Goal: Communication & Community: Answer question/provide support

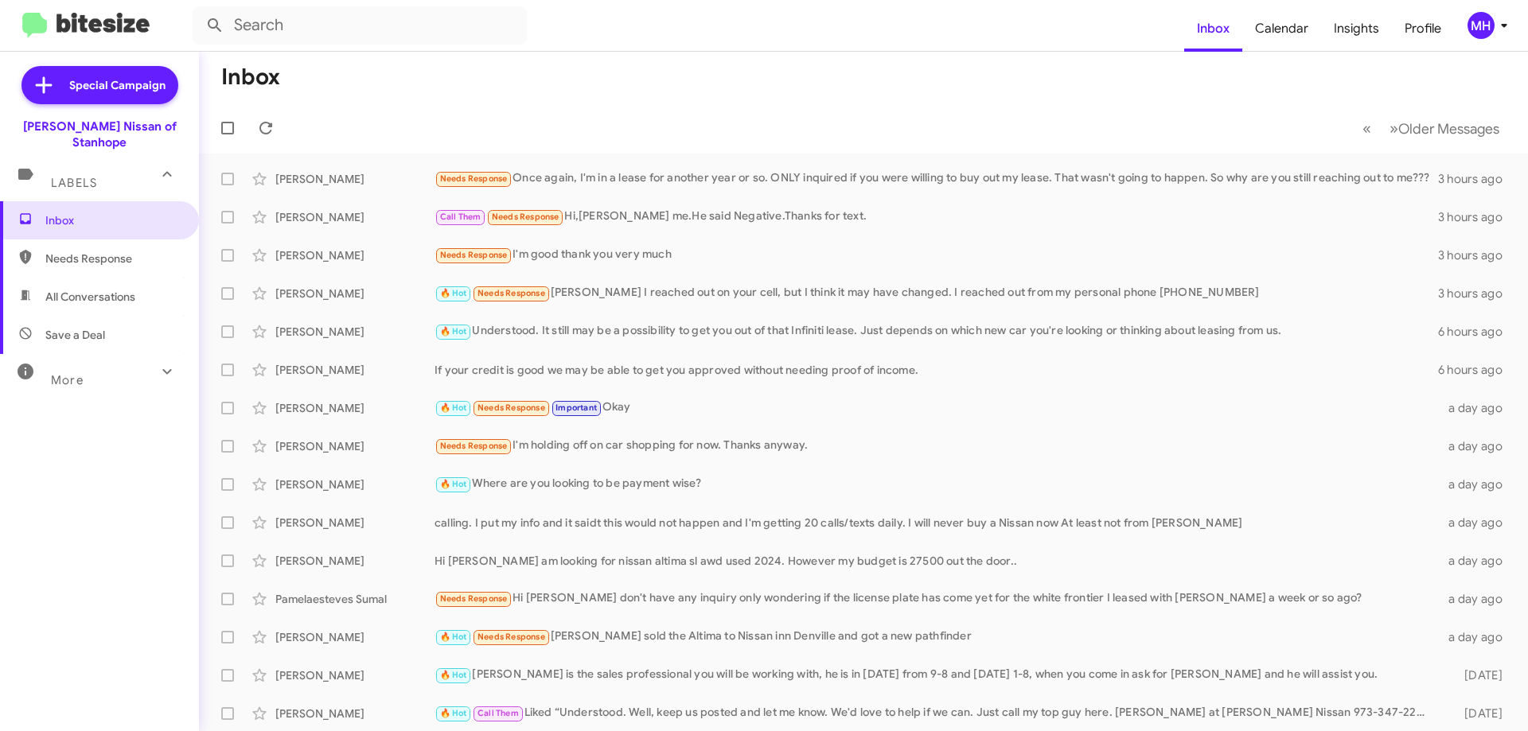
click at [82, 289] on span "All Conversations" at bounding box center [90, 297] width 90 height 16
type input "in:all-conversations"
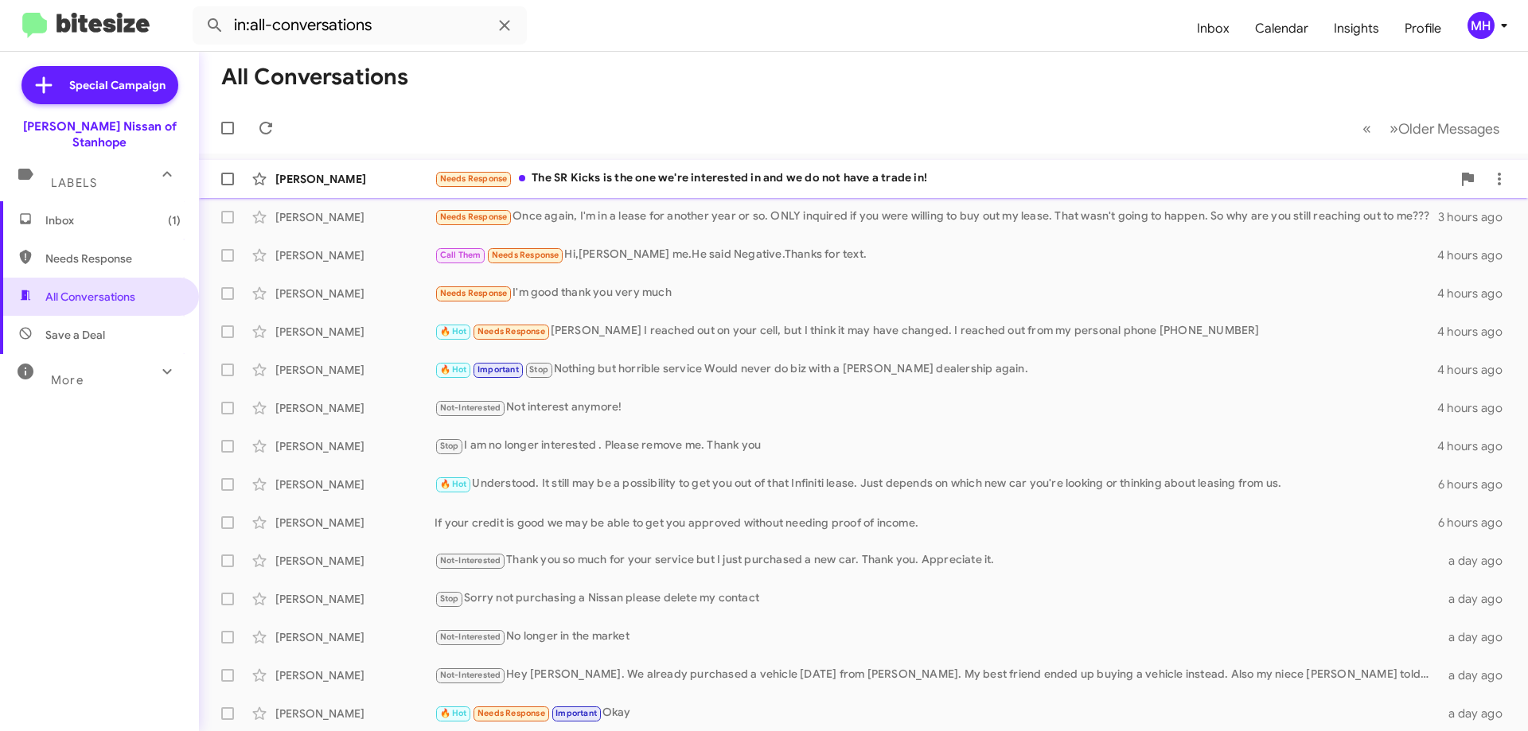
click at [603, 177] on div "Needs Response The SR Kicks is the one we're interested in and we do not have a…" at bounding box center [942, 178] width 1017 height 18
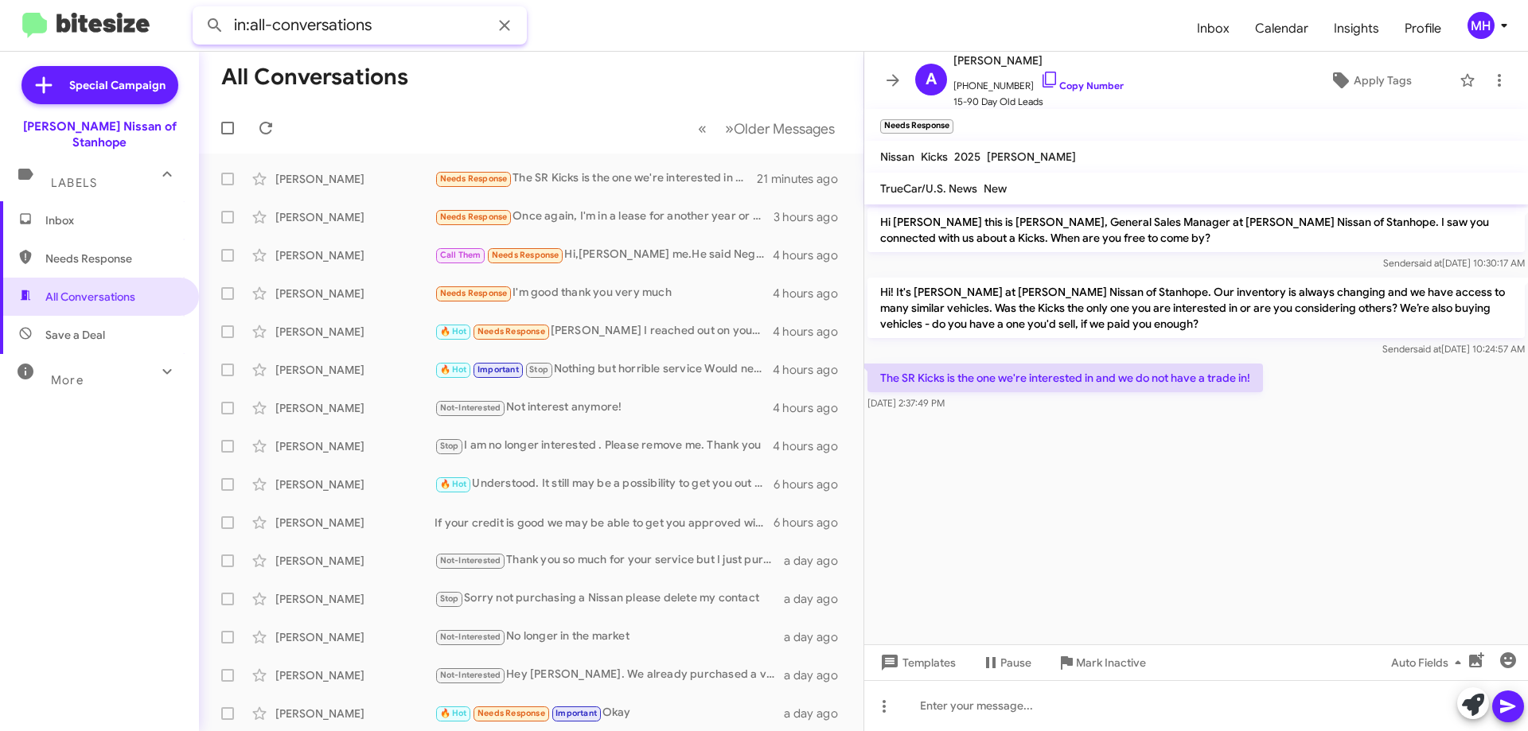
click at [381, 19] on input "in:all-conversations" at bounding box center [360, 25] width 334 height 38
click at [378, 19] on input "in:all-conversations" at bounding box center [360, 25] width 334 height 38
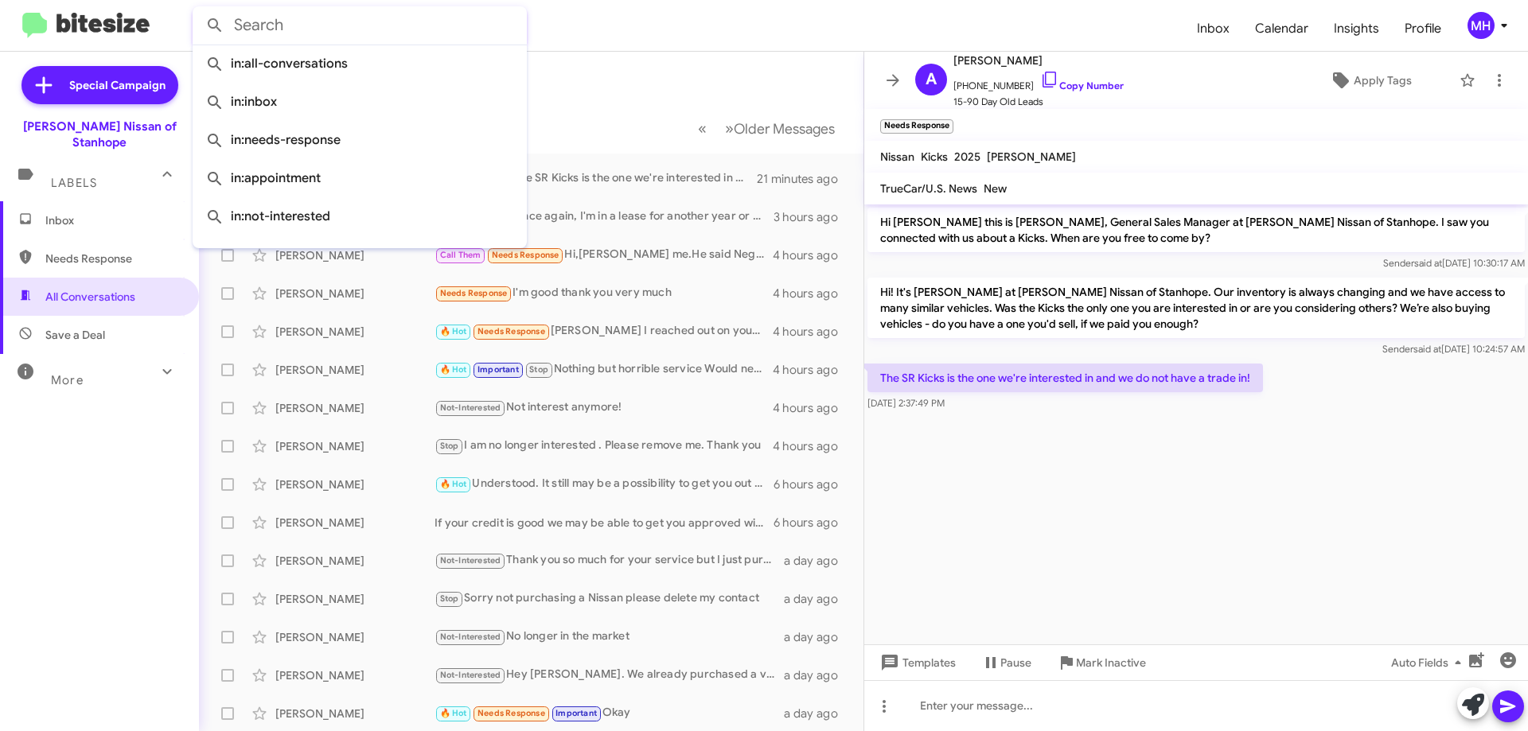
paste input "[PERSON_NAME]"
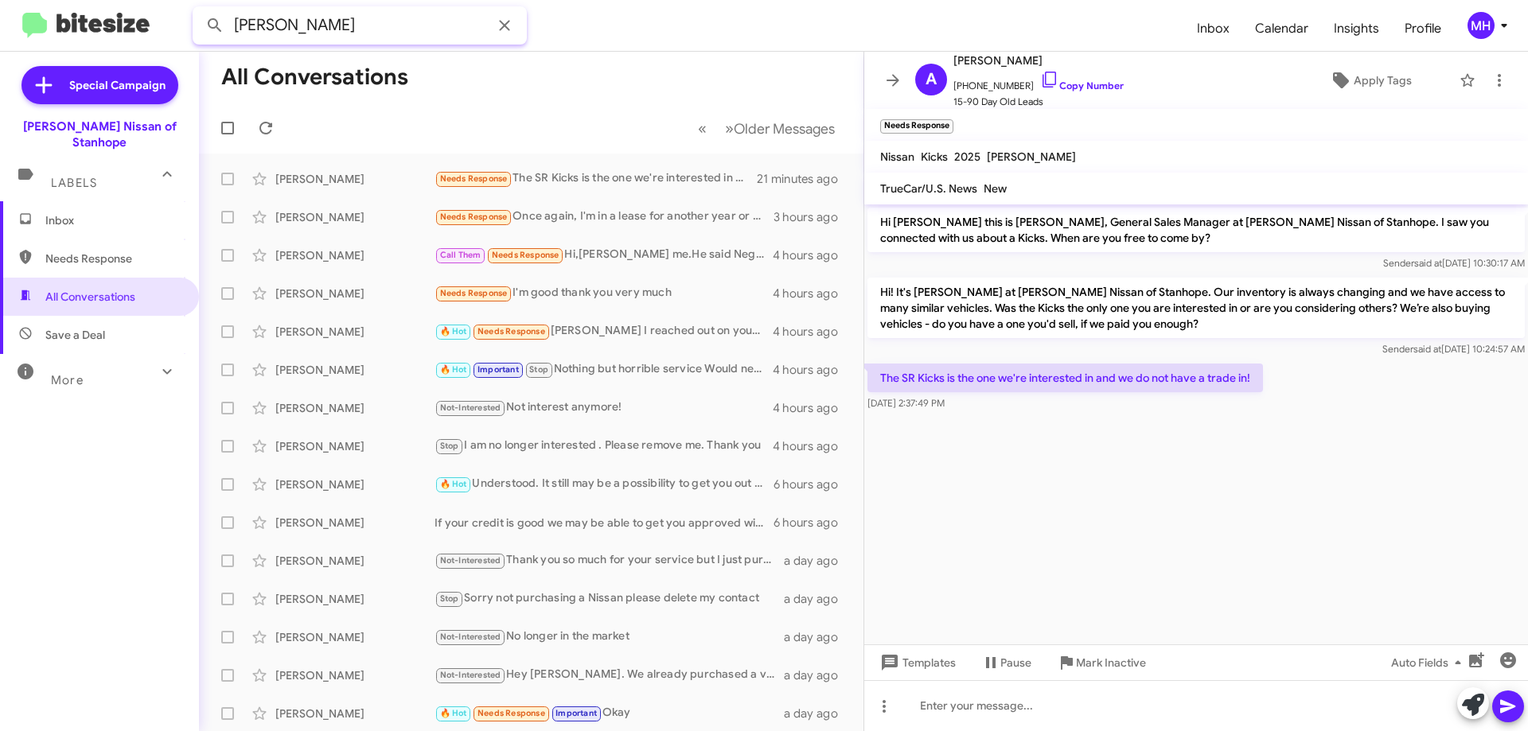
click at [199, 10] on button at bounding box center [215, 26] width 32 height 32
type input "[PERSON_NAME]"
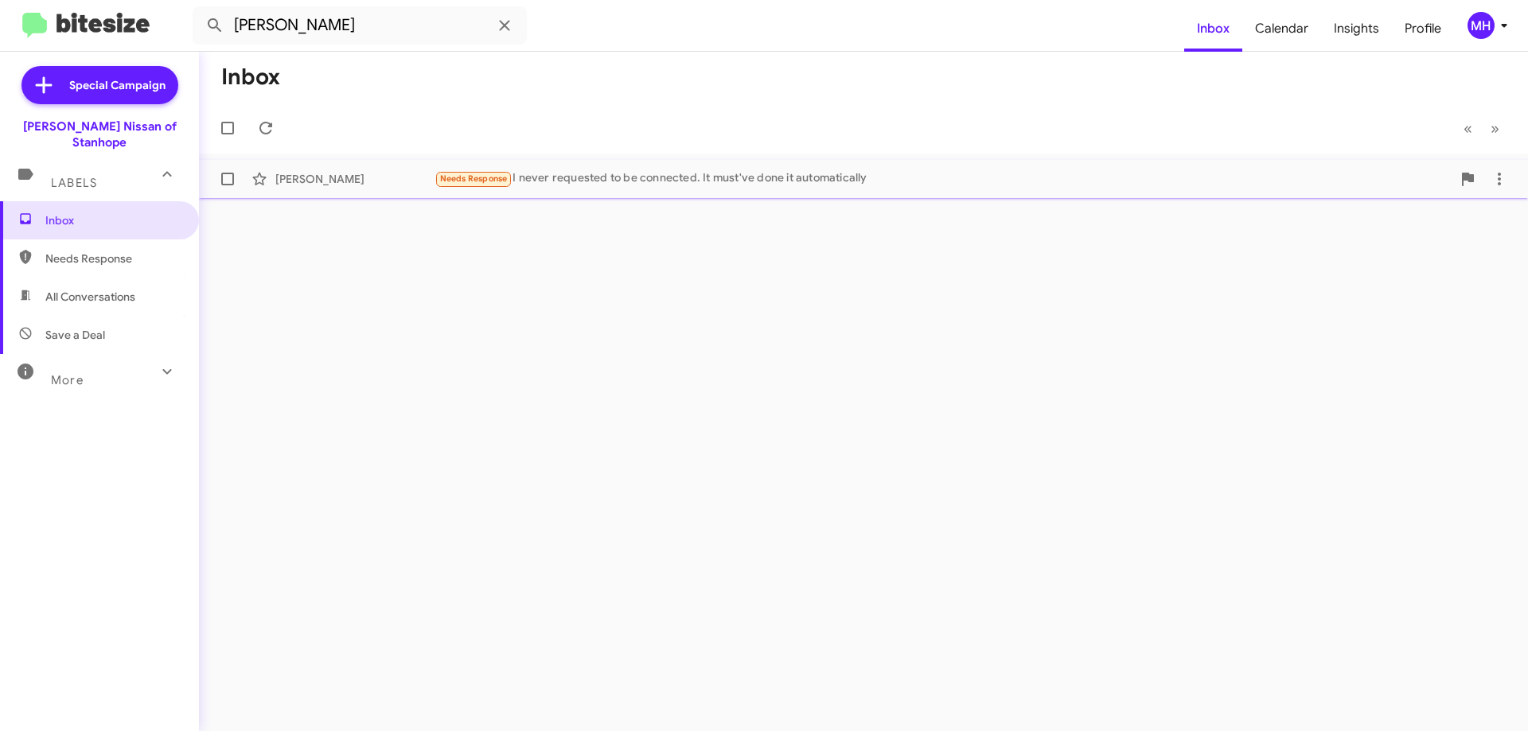
click at [647, 177] on div "Needs Response I never requested to be connected. It must've done it automatica…" at bounding box center [942, 178] width 1017 height 18
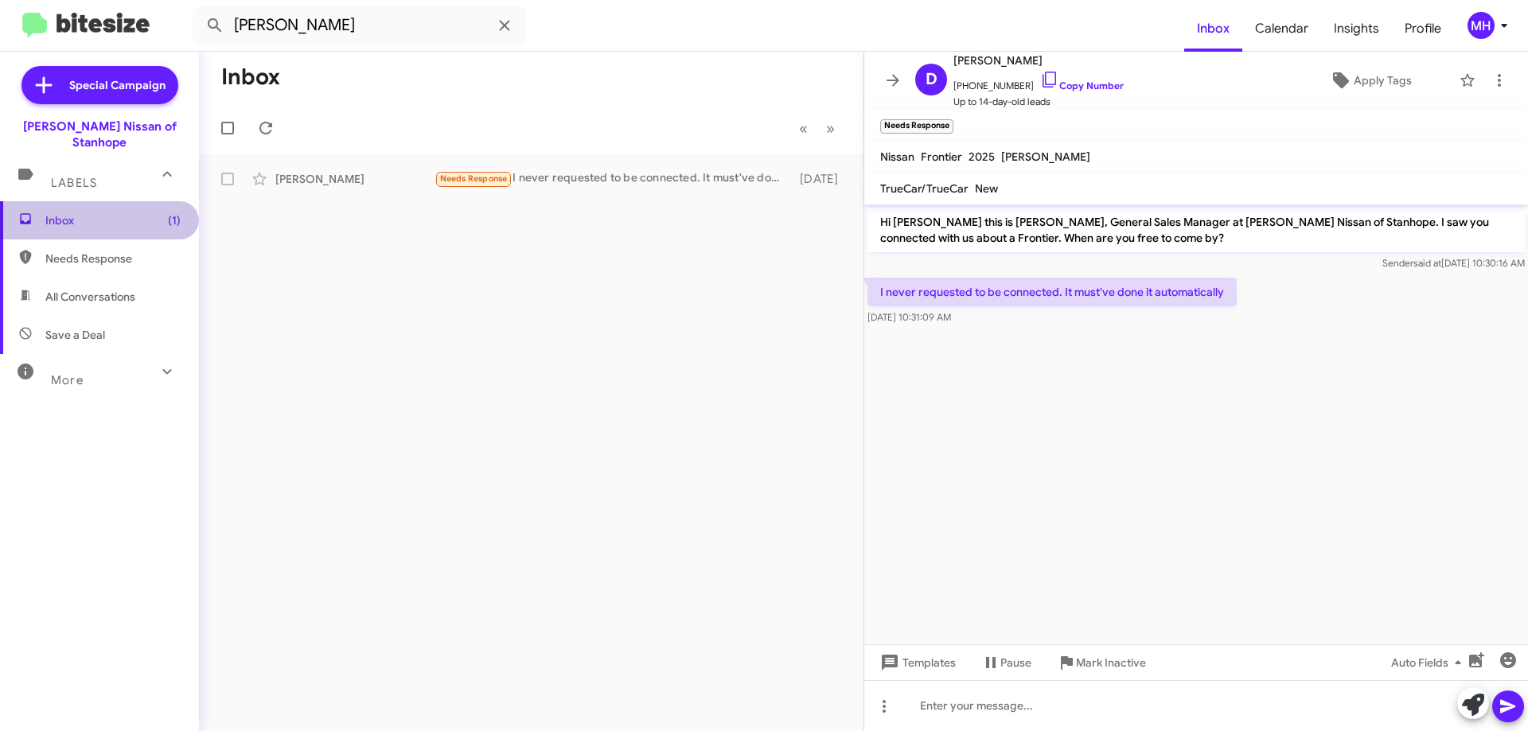
click at [121, 212] on span "Inbox (1)" at bounding box center [112, 220] width 135 height 16
